Goal: Task Accomplishment & Management: Complete application form

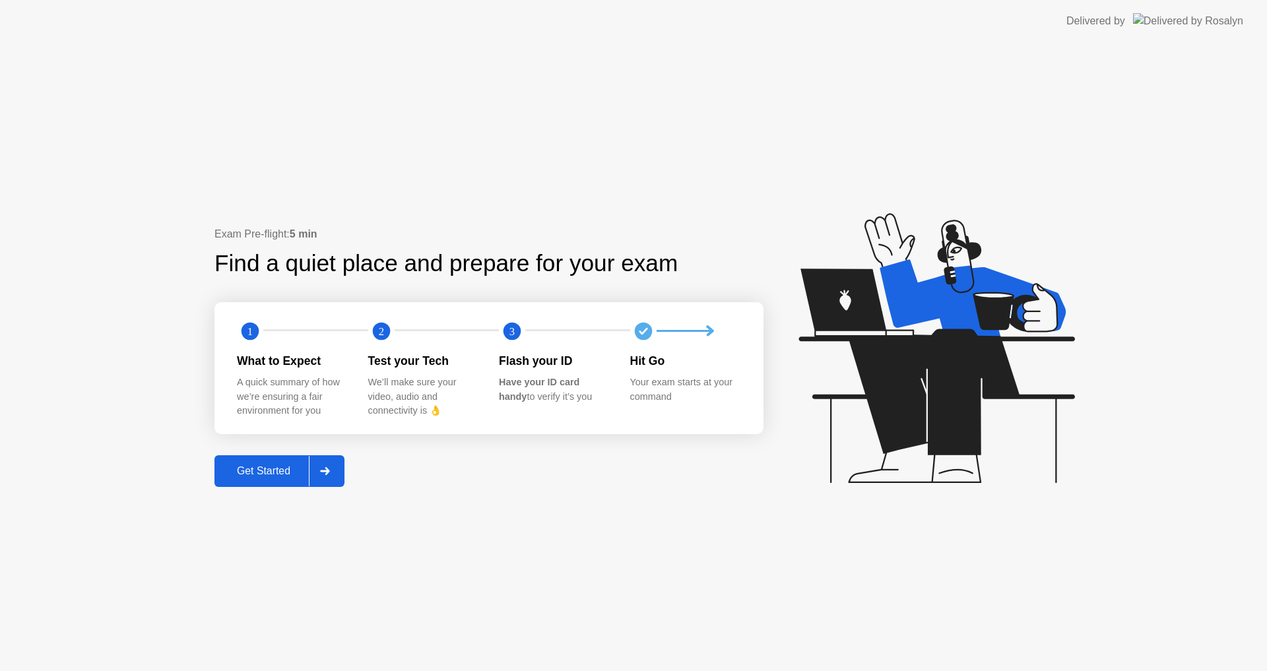
click at [267, 465] on div "Get Started" at bounding box center [263, 471] width 90 height 12
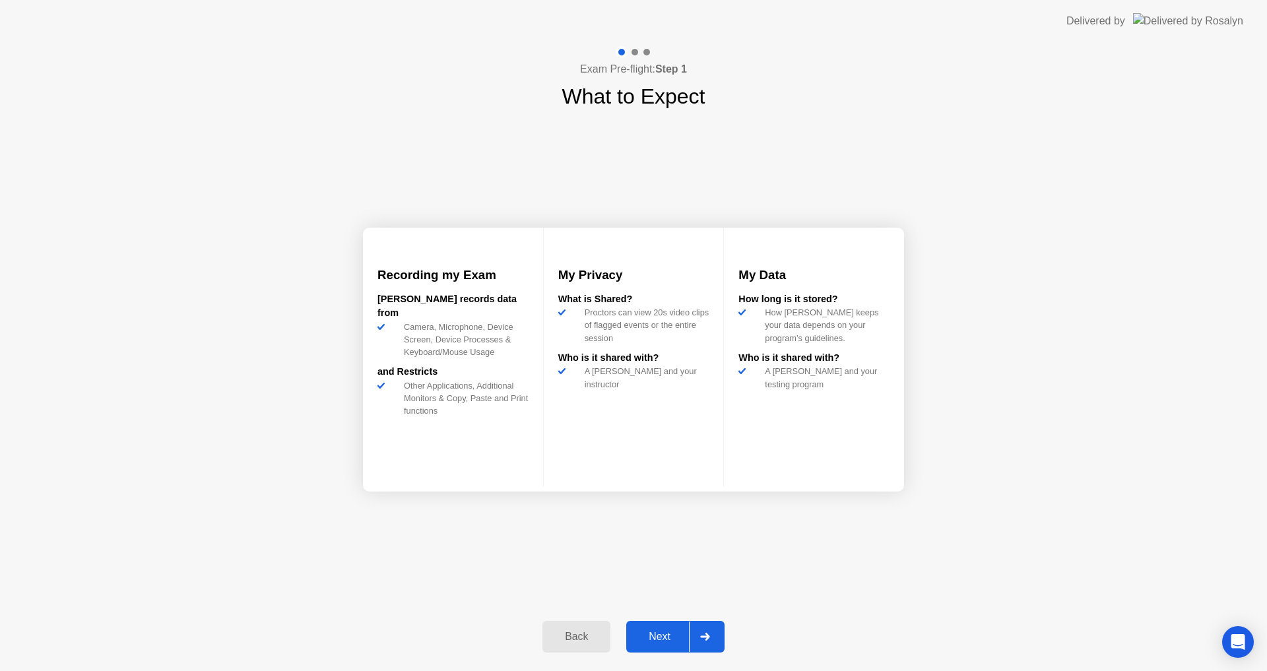
click at [665, 640] on div "Next" at bounding box center [659, 637] width 59 height 12
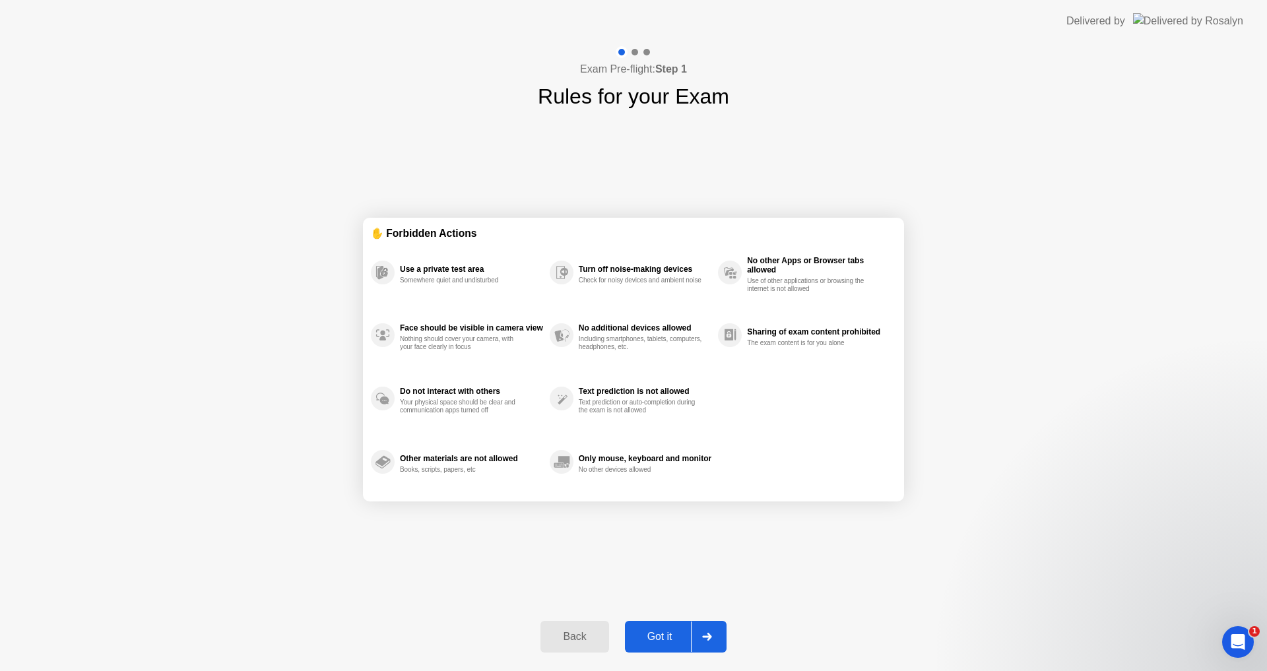
click at [670, 632] on div "Got it" at bounding box center [660, 637] width 62 height 12
select select "**********"
select select "*******"
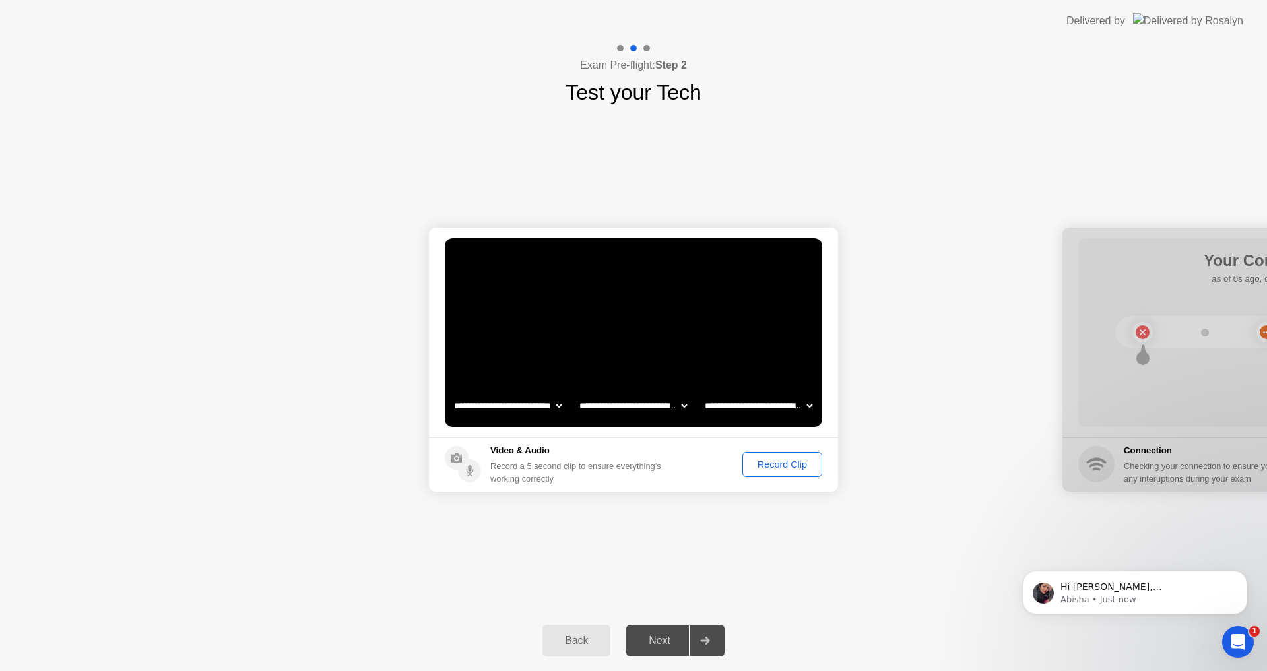
click at [804, 459] on div "Record Clip" at bounding box center [782, 464] width 71 height 11
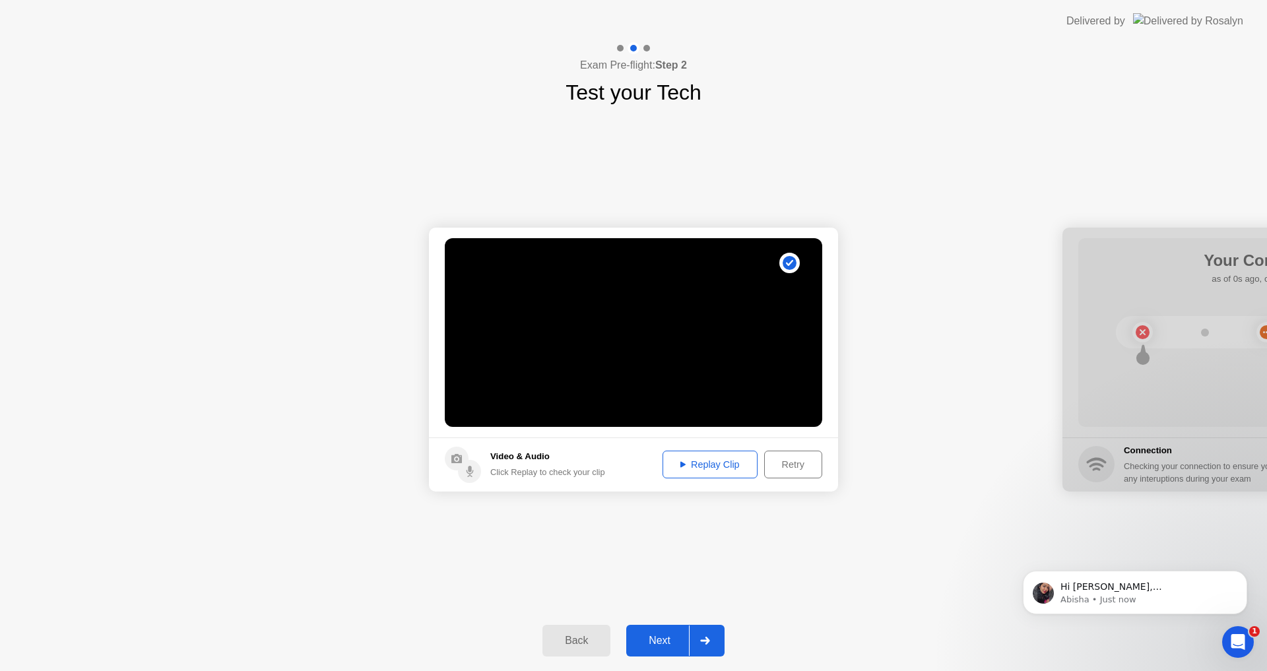
click at [681, 647] on div "Next" at bounding box center [659, 641] width 59 height 12
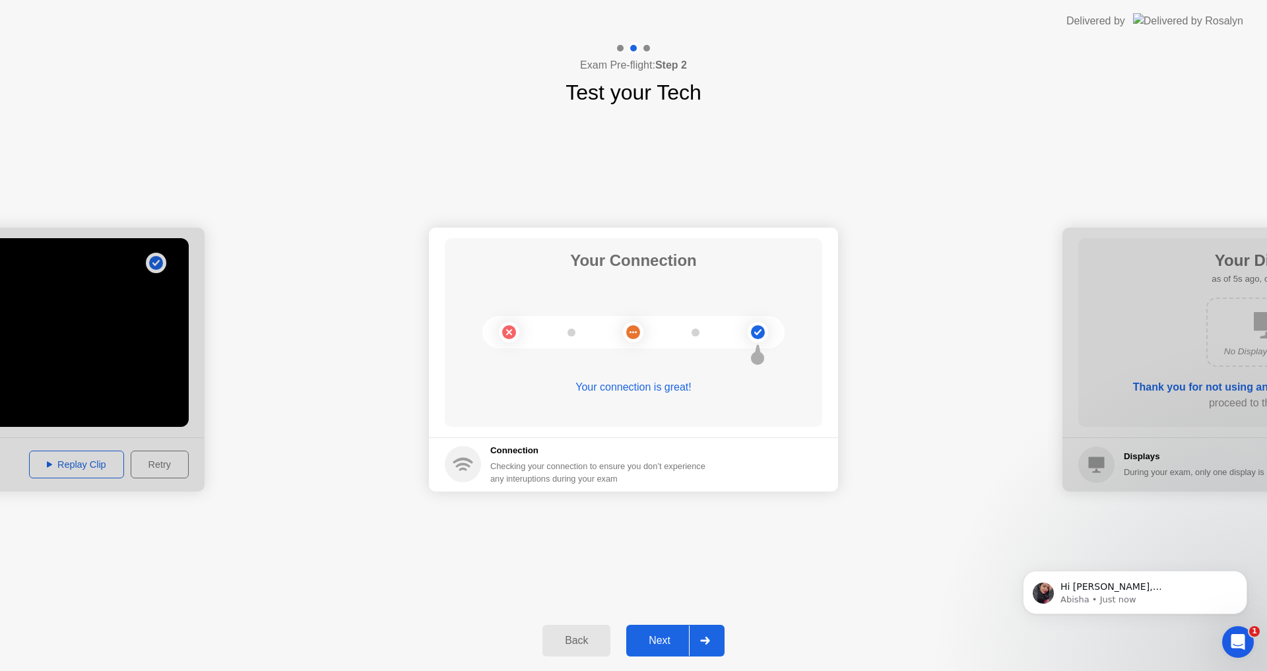
click at [663, 642] on div "Next" at bounding box center [659, 641] width 59 height 12
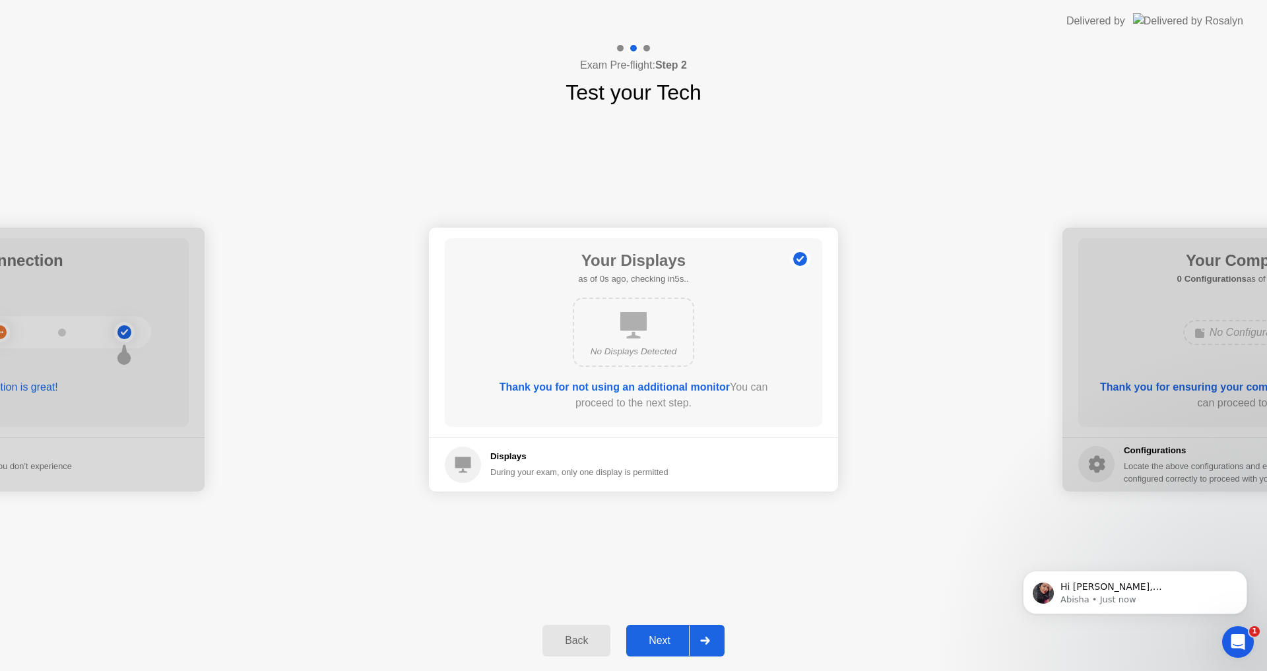
click at [663, 635] on div "Next" at bounding box center [659, 641] width 59 height 12
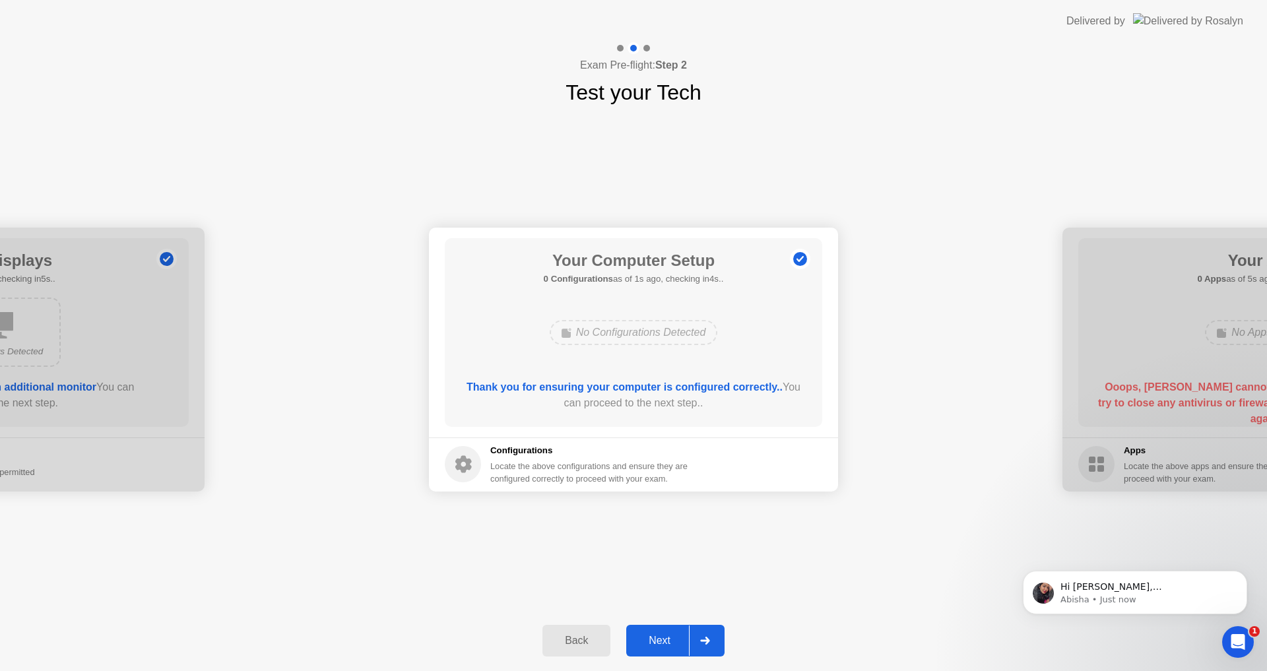
click at [662, 635] on div "Next" at bounding box center [659, 641] width 59 height 12
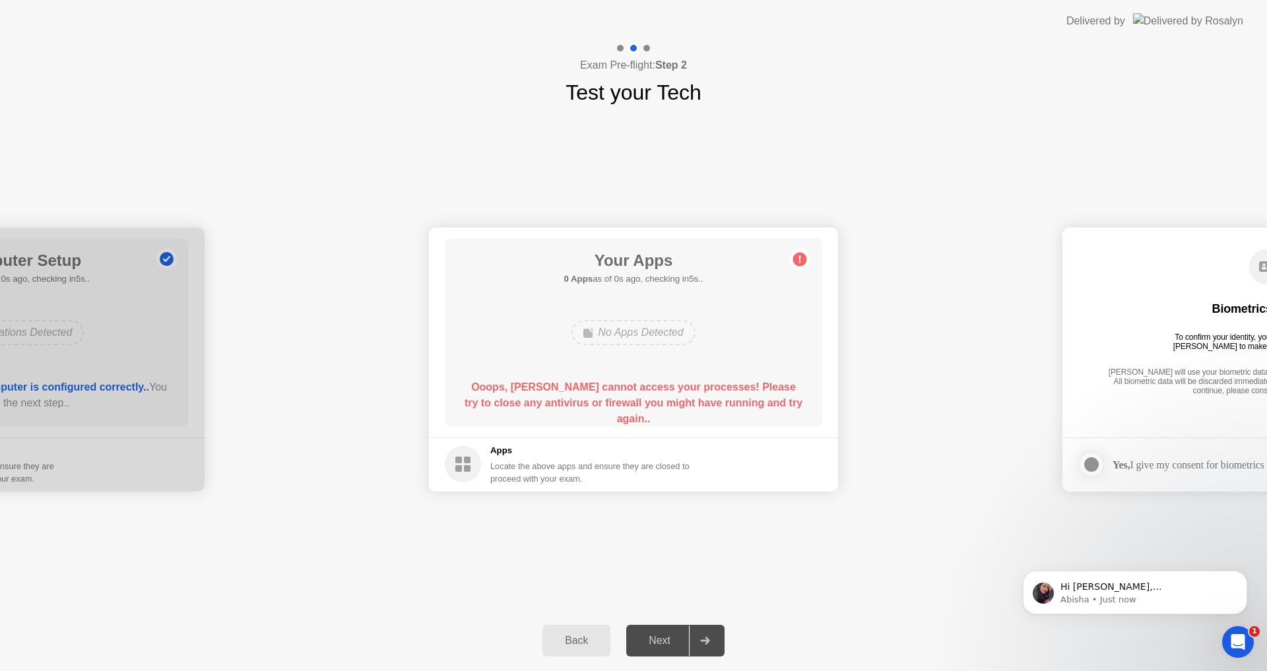
click at [665, 635] on div "Next" at bounding box center [659, 641] width 59 height 12
click at [1242, 630] on div "Open Intercom Messenger" at bounding box center [1237, 640] width 44 height 44
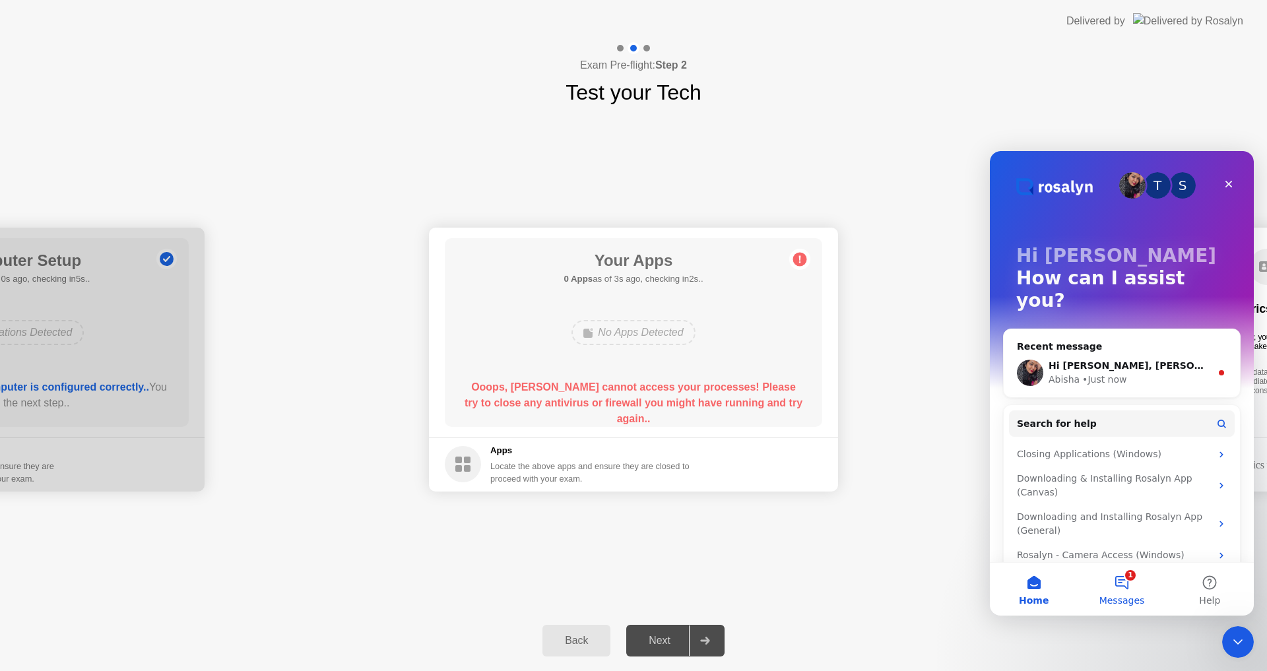
click at [1139, 591] on button "1 Messages" at bounding box center [1122, 589] width 88 height 53
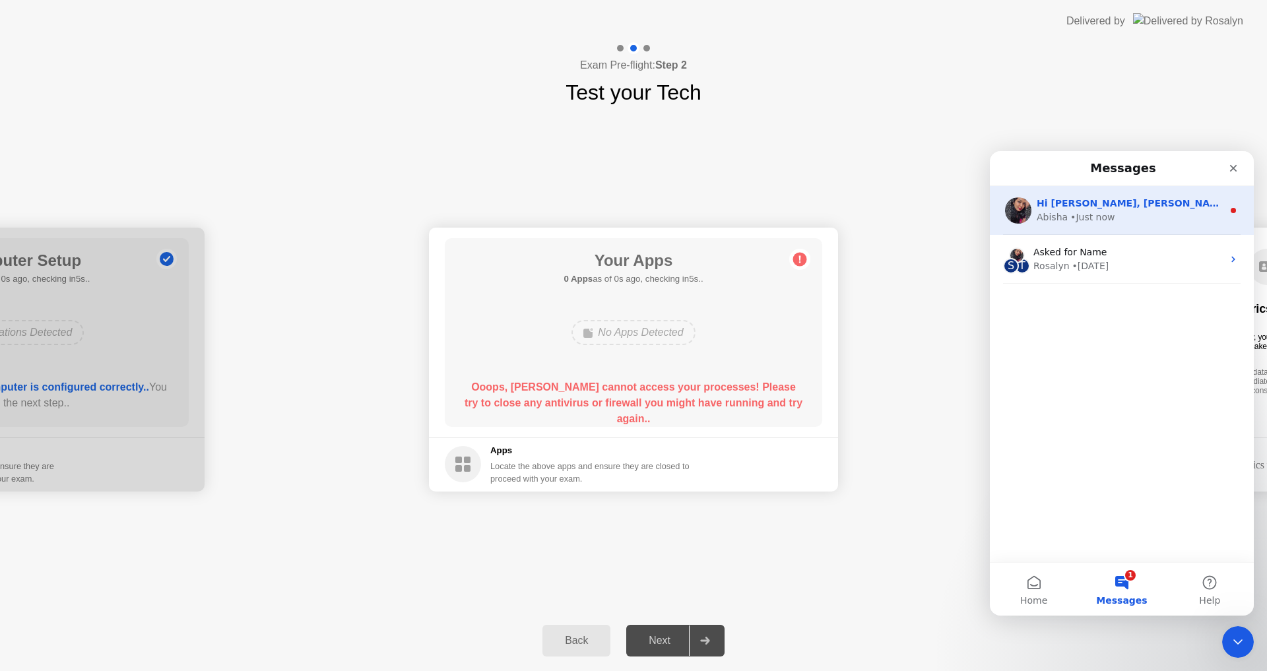
click at [1093, 217] on div "• Just now" at bounding box center [1093, 218] width 44 height 14
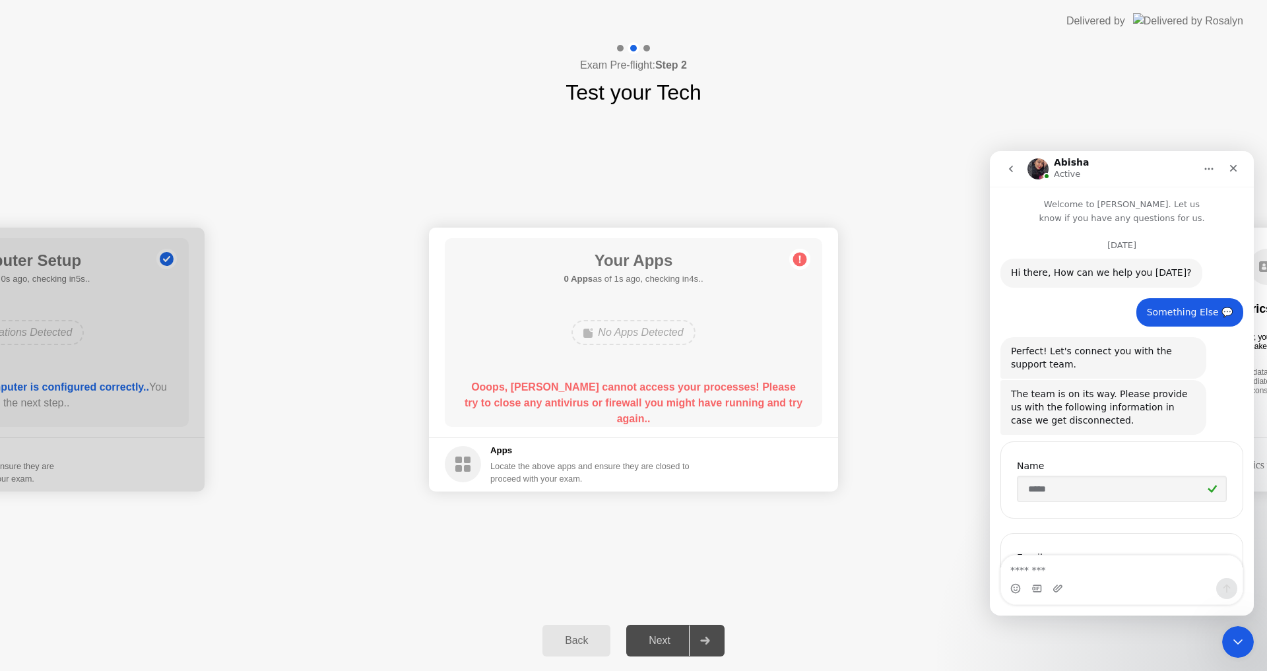
scroll to position [2, 0]
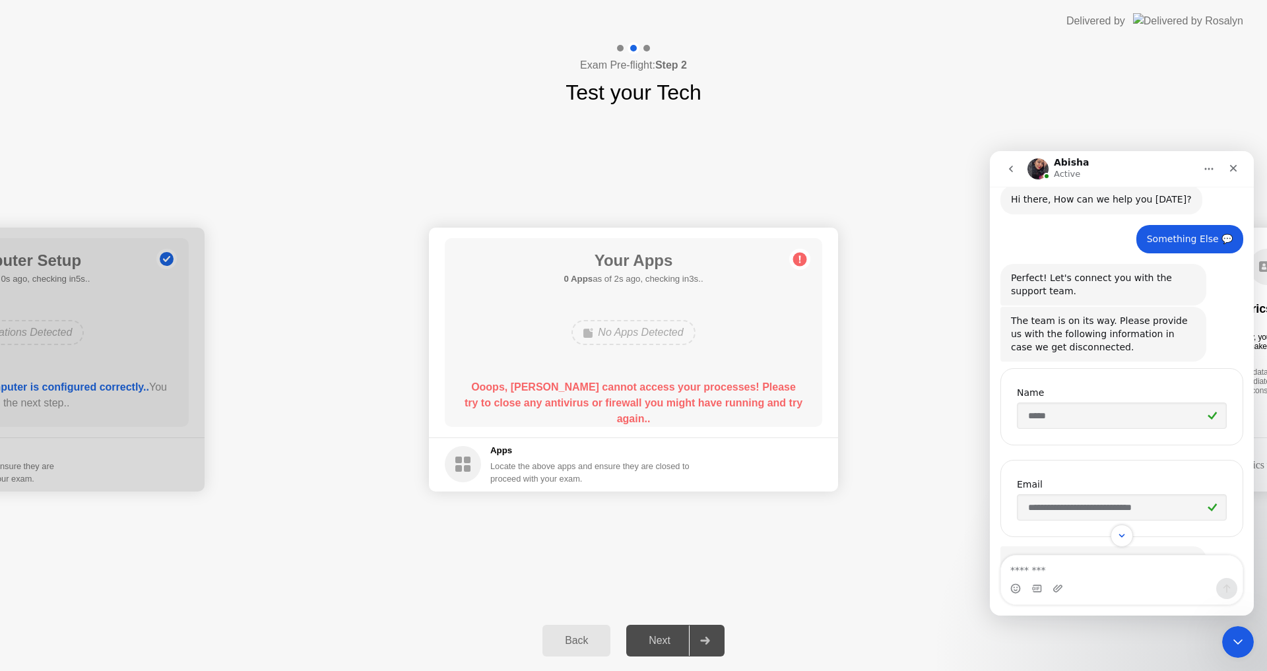
click at [1150, 576] on textarea "Message…" at bounding box center [1122, 567] width 242 height 22
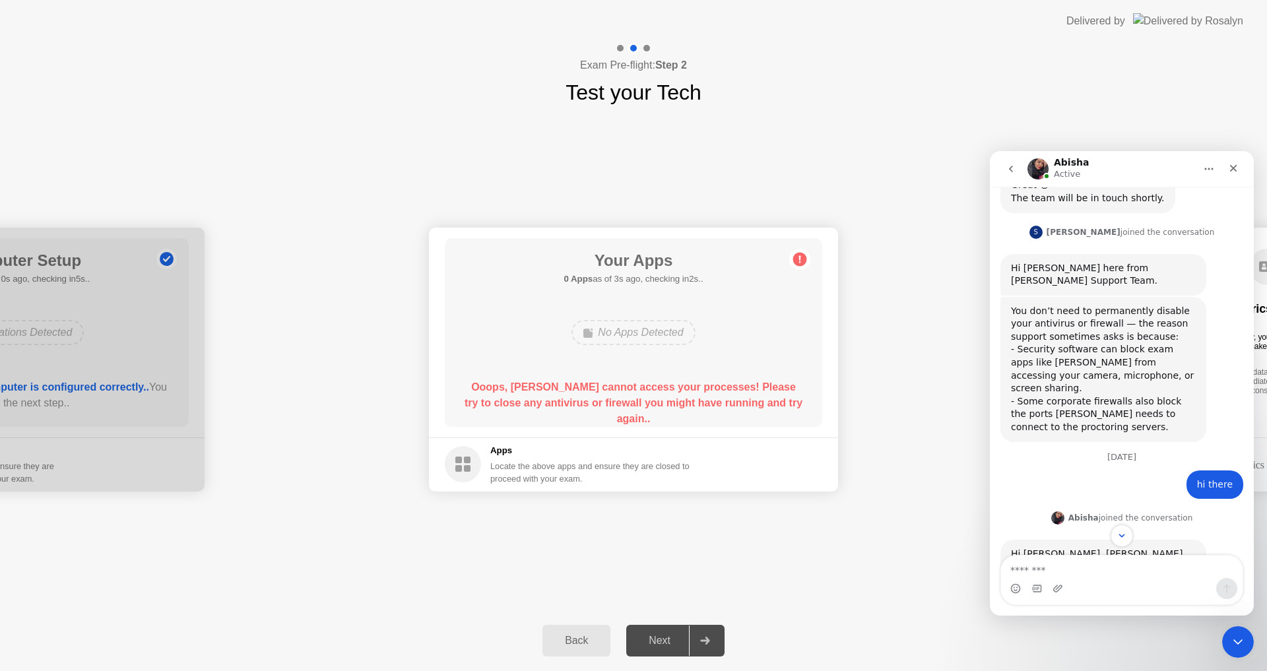
scroll to position [633, 0]
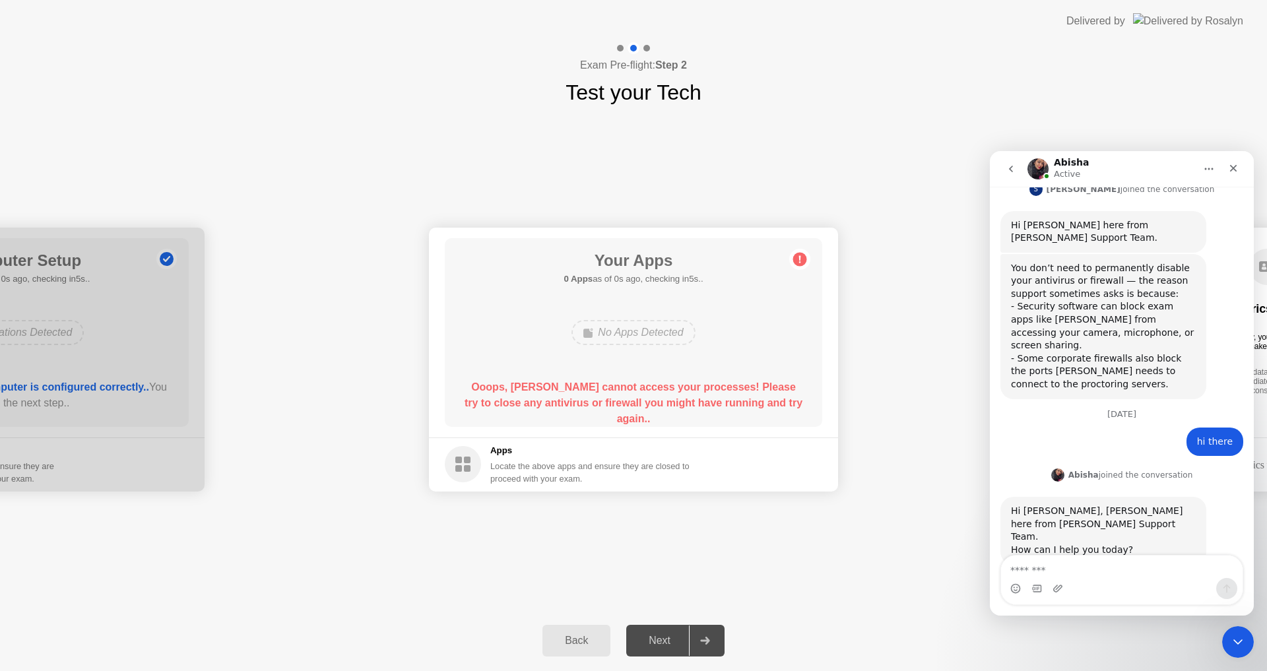
click at [1137, 572] on textarea "Message…" at bounding box center [1122, 567] width 242 height 22
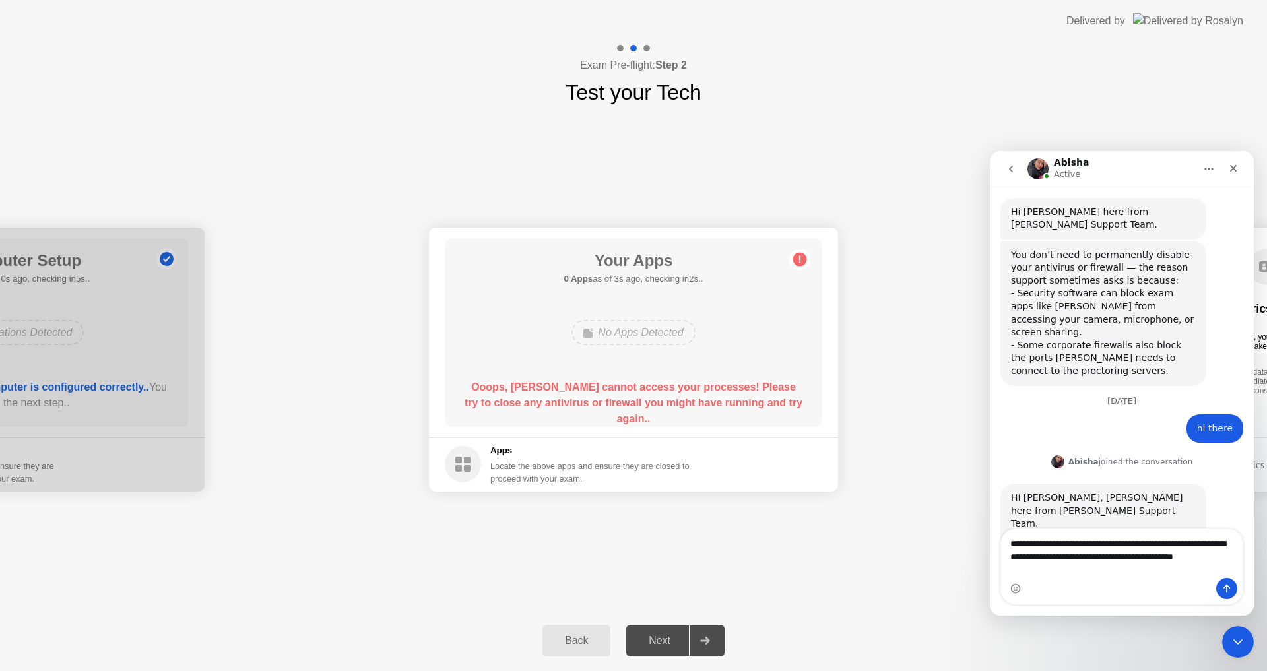
scroll to position [659, 0]
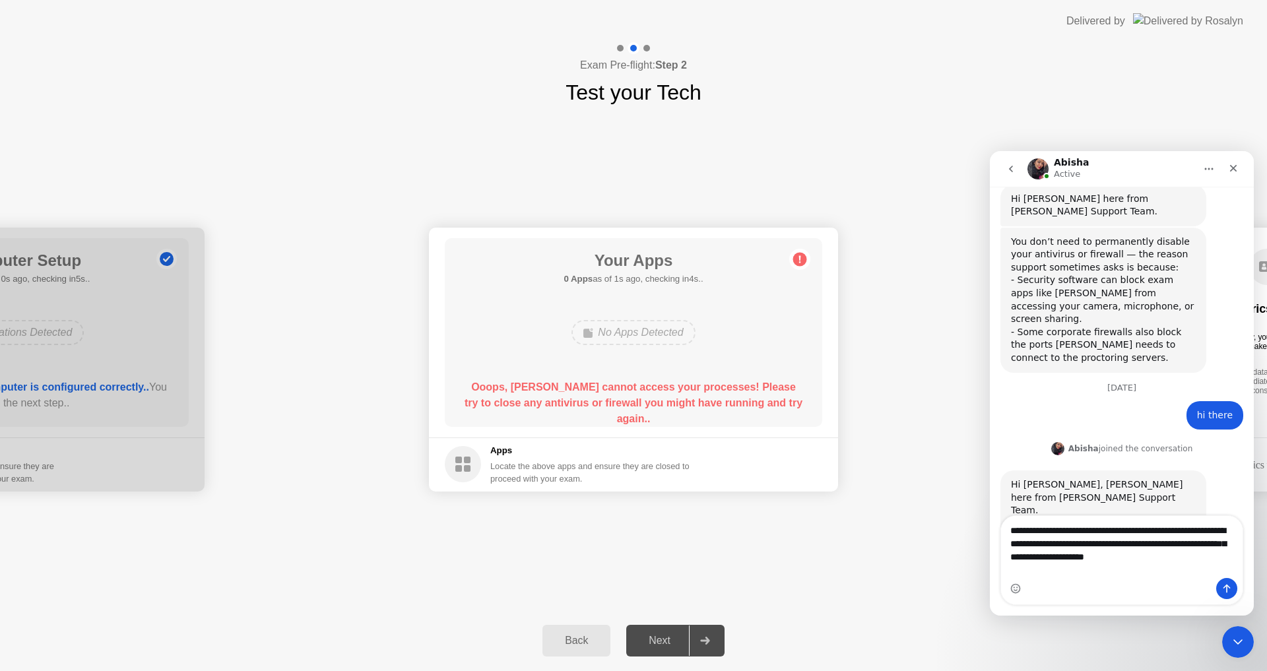
type textarea "**********"
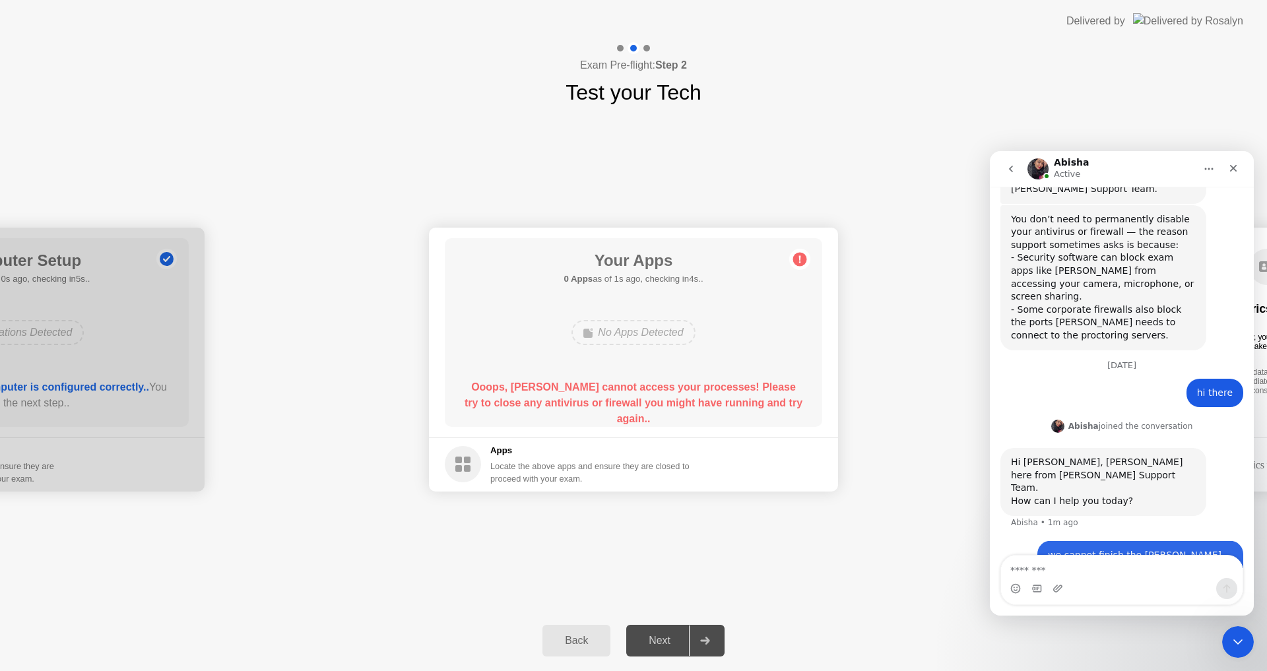
scroll to position [711, 0]
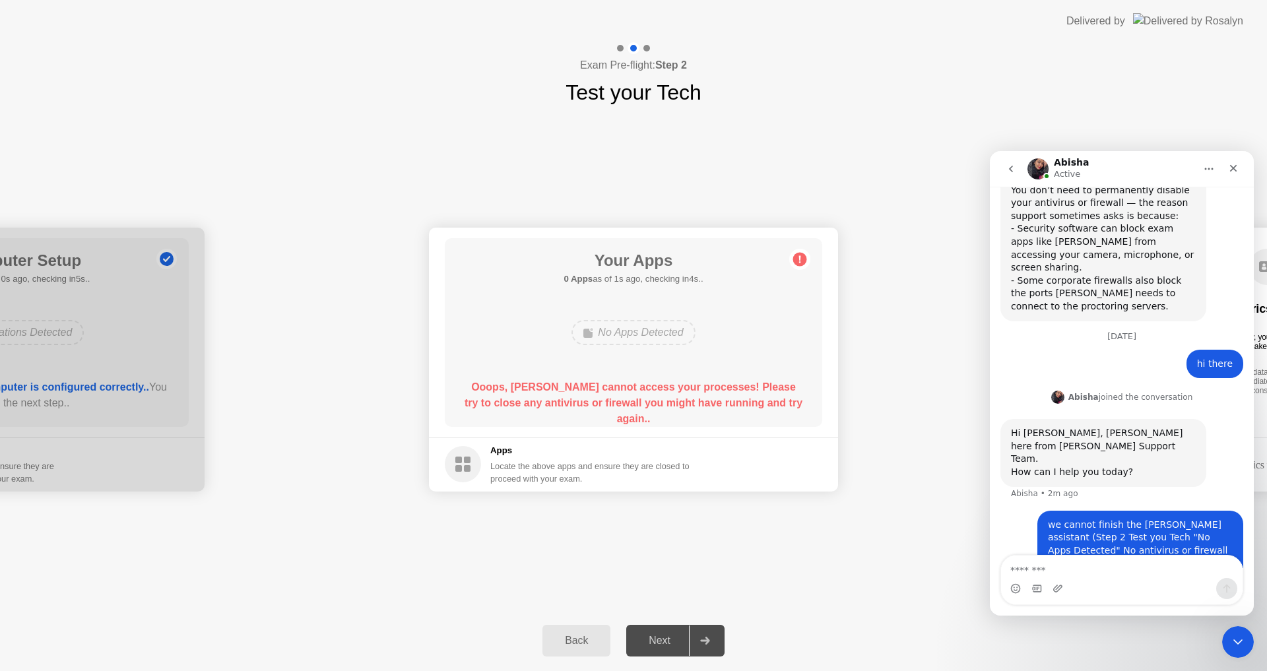
click at [803, 255] on circle at bounding box center [800, 259] width 14 height 14
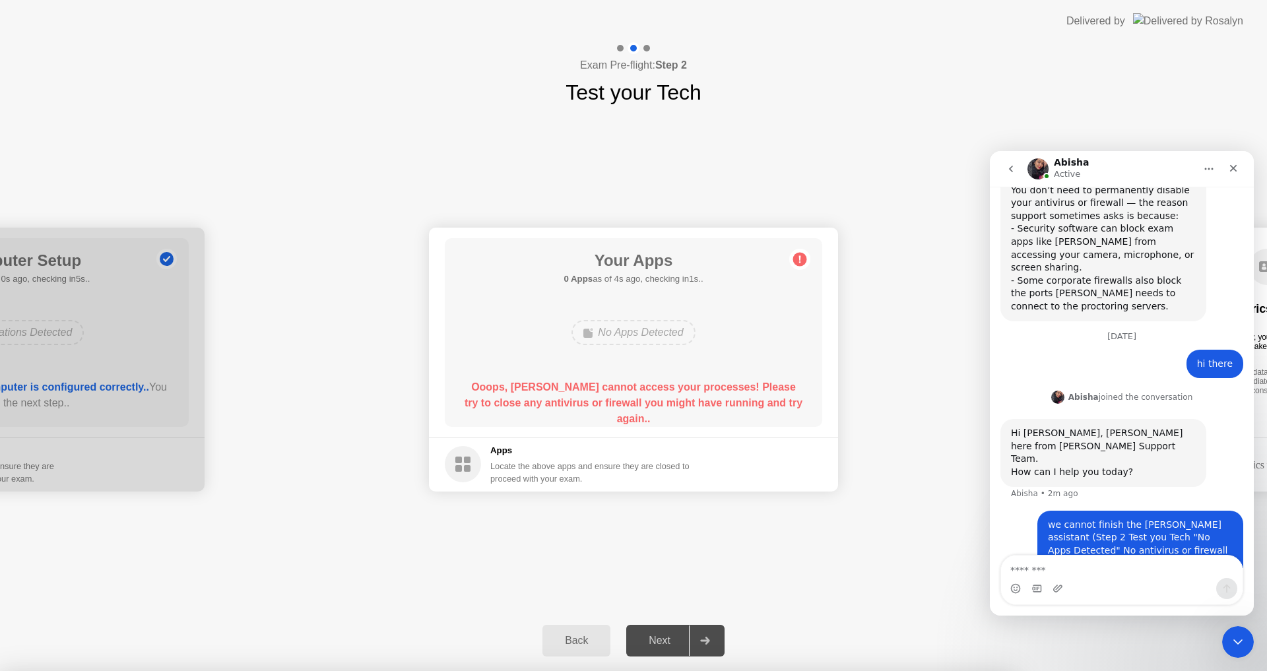
drag, startPoint x: 591, startPoint y: 353, endPoint x: 584, endPoint y: 362, distance: 11.8
